Goal: Transaction & Acquisition: Purchase product/service

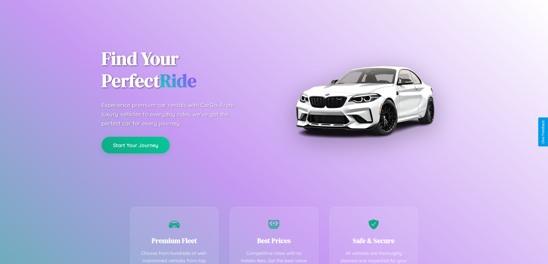
scroll to position [168, 0]
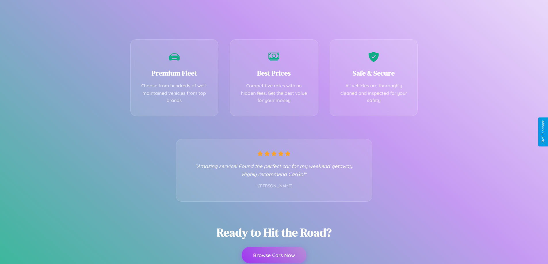
click at [274, 256] on button "Browse Cars Now" at bounding box center [274, 255] width 65 height 17
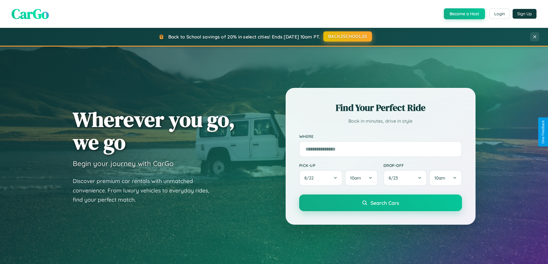
click at [347, 37] on button "BACK2SCHOOL20" at bounding box center [347, 36] width 49 height 10
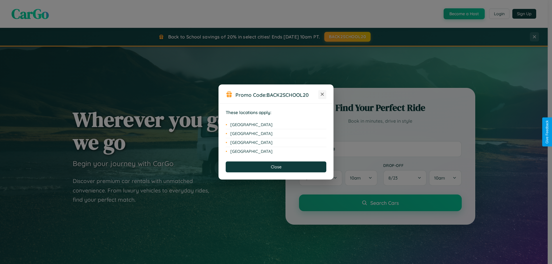
click at [323, 95] on icon at bounding box center [322, 94] width 3 height 3
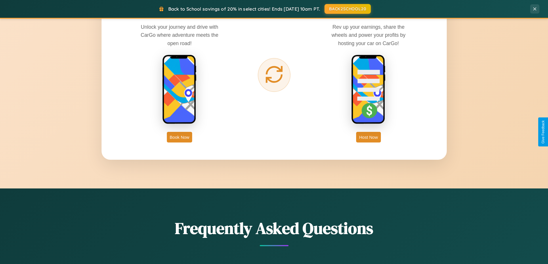
scroll to position [1107, 0]
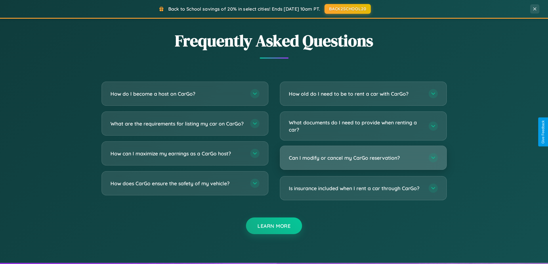
click at [363, 158] on h3 "Can I modify or cancel my CarGo reservation?" at bounding box center [356, 157] width 134 height 7
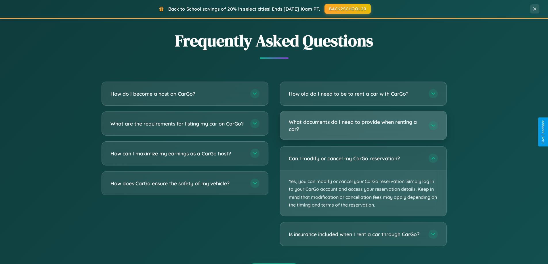
click at [363, 126] on h3 "What documents do I need to provide when renting a car?" at bounding box center [356, 126] width 134 height 14
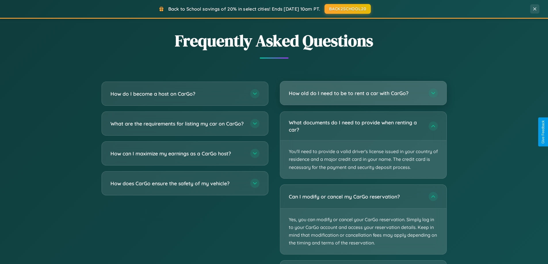
click at [363, 94] on h3 "How old do I need to be to rent a car with CarGo?" at bounding box center [356, 93] width 134 height 7
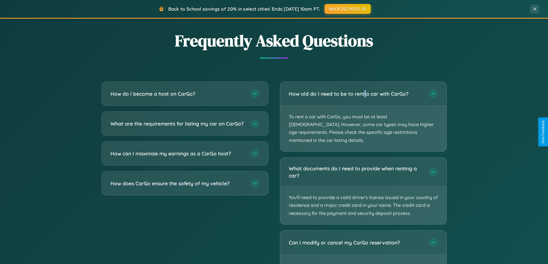
scroll to position [1165, 0]
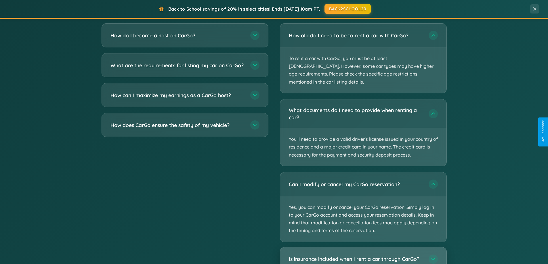
click at [363, 256] on h3 "Is insurance included when I rent a car through CarGo?" at bounding box center [356, 259] width 134 height 7
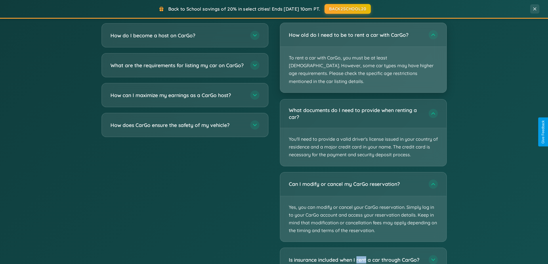
click at [363, 54] on p "To rent a car with CarGo, you must be at least [DEMOGRAPHIC_DATA]. However, som…" at bounding box center [363, 70] width 166 height 46
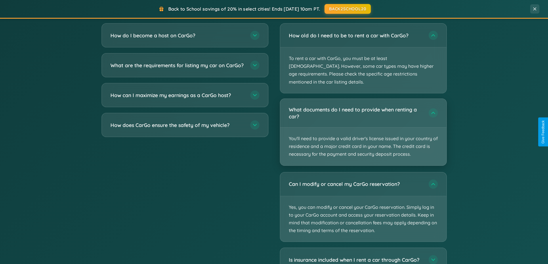
click at [363, 128] on p "You'll need to provide a valid driver's license issued in your country of resid…" at bounding box center [363, 147] width 166 height 38
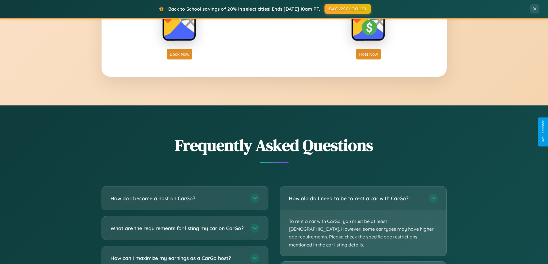
scroll to position [17, 0]
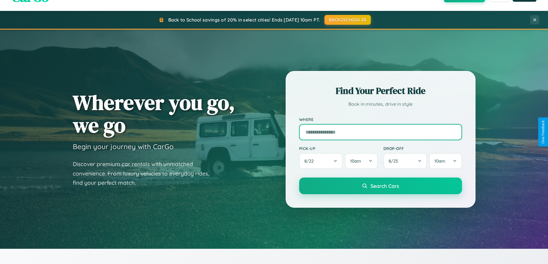
click at [380, 132] on input "text" at bounding box center [380, 132] width 163 height 16
type input "**********"
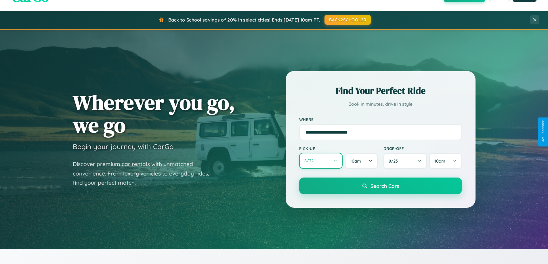
click at [321, 161] on button "8 / 22" at bounding box center [321, 161] width 44 height 16
select select "*"
select select "****"
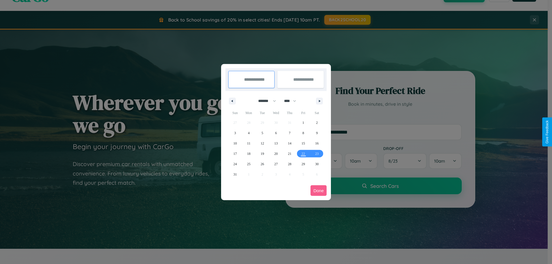
drag, startPoint x: 265, startPoint y: 101, endPoint x: 276, endPoint y: 115, distance: 18.4
click at [265, 101] on select "******* ******** ***** ***** *** **** **** ****** ********* ******* ******** **…" at bounding box center [266, 100] width 24 height 9
select select "*"
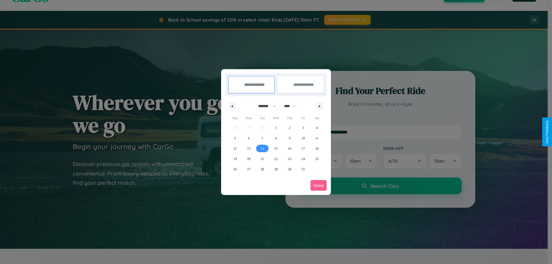
click at [262, 148] on span "14" at bounding box center [262, 149] width 3 height 10
type input "**********"
click at [303, 148] on span "17" at bounding box center [303, 149] width 3 height 10
type input "**********"
click at [319, 186] on button "Done" at bounding box center [319, 185] width 16 height 11
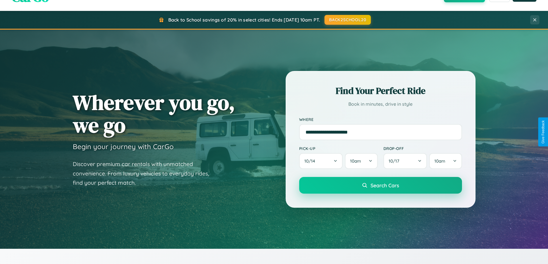
click at [380, 186] on span "Search Cars" at bounding box center [385, 185] width 28 height 6
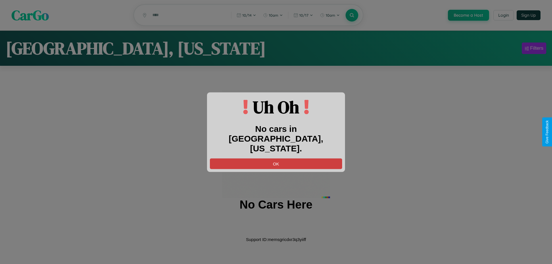
click at [276, 159] on button "OK" at bounding box center [276, 164] width 132 height 11
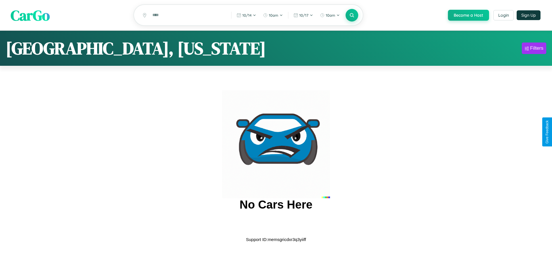
click at [30, 16] on span "CarGo" at bounding box center [30, 15] width 39 height 20
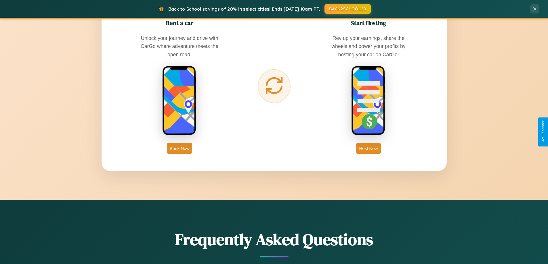
scroll to position [924, 0]
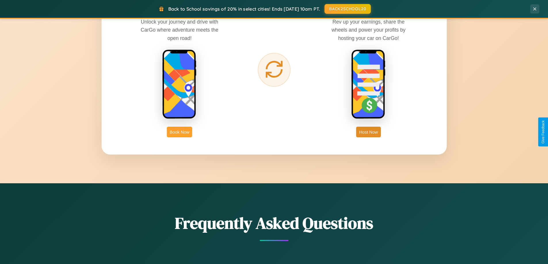
click at [180, 132] on button "Book Now" at bounding box center [179, 132] width 25 height 11
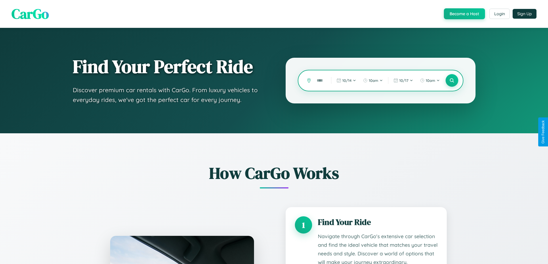
click at [320, 81] on input "text" at bounding box center [320, 81] width 12 height 10
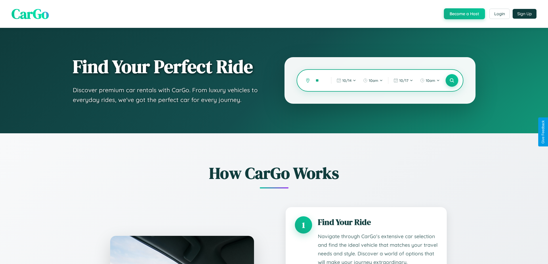
type input "*"
type input "**********"
click at [452, 81] on icon at bounding box center [451, 80] width 5 height 5
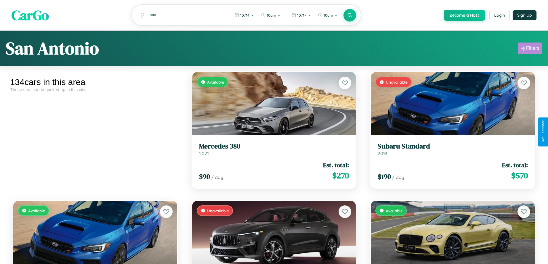
click at [530, 49] on div "Filters" at bounding box center [532, 48] width 13 height 6
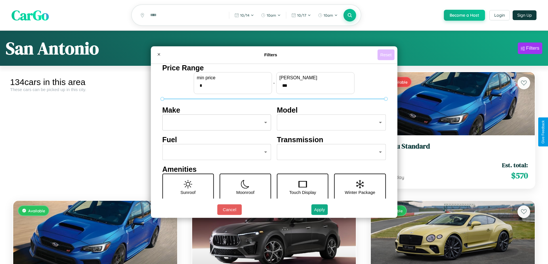
click at [387, 55] on button "Reset" at bounding box center [385, 54] width 17 height 11
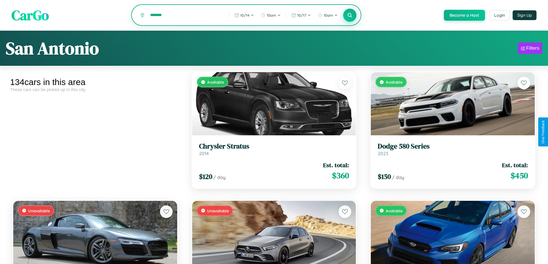
type input "*******"
click at [350, 16] on icon at bounding box center [349, 14] width 5 height 5
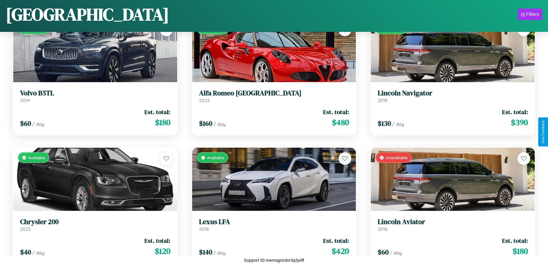
scroll to position [3044, 0]
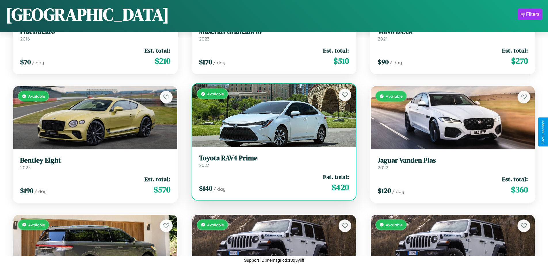
click at [272, 161] on h3 "Toyota RAV4 Prime" at bounding box center [274, 158] width 150 height 8
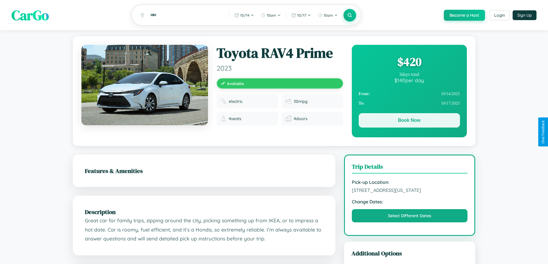
click at [409, 121] on button "Book Now" at bounding box center [409, 120] width 101 height 14
